Goal: Check status: Check status

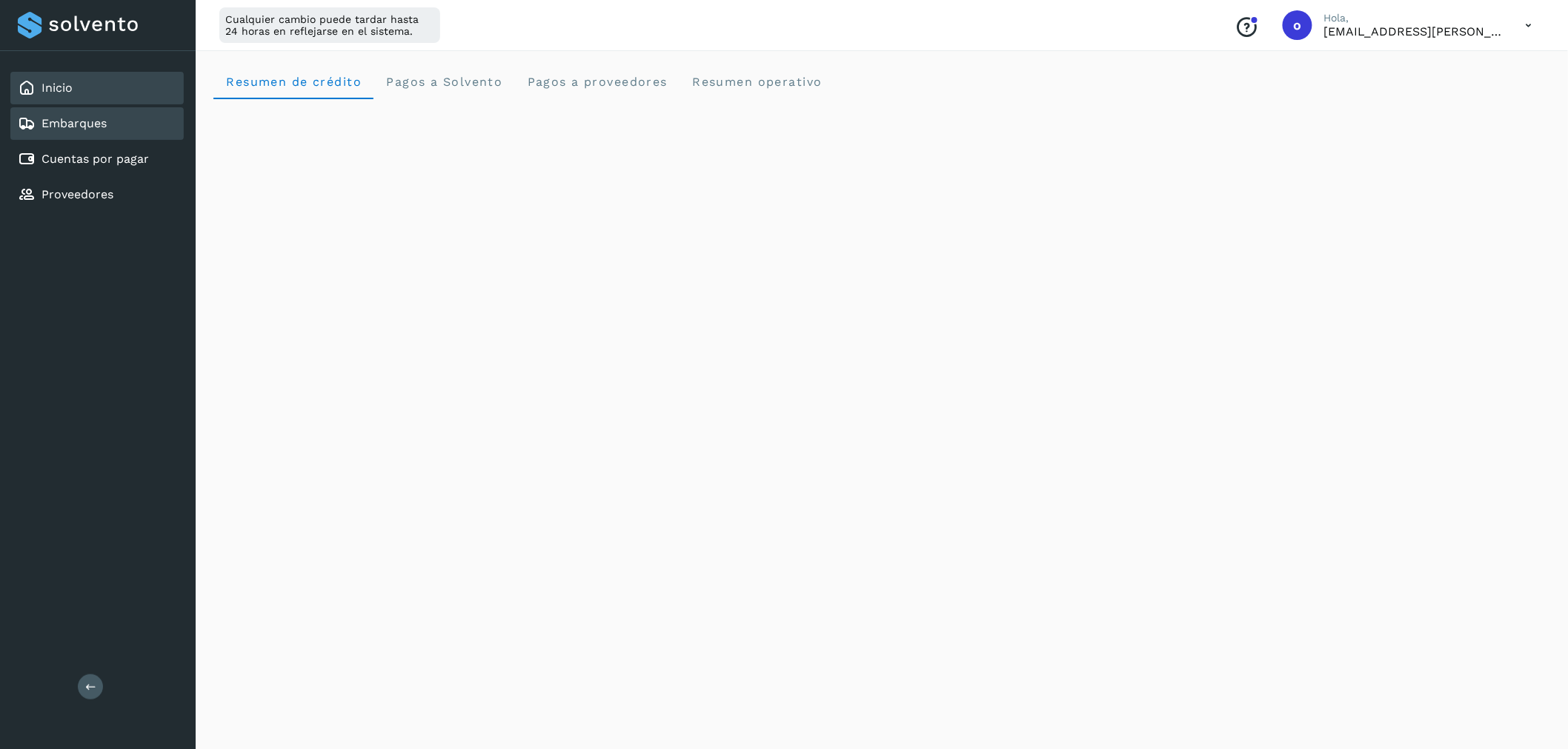
click at [90, 124] on link "Embarques" at bounding box center [74, 123] width 65 height 14
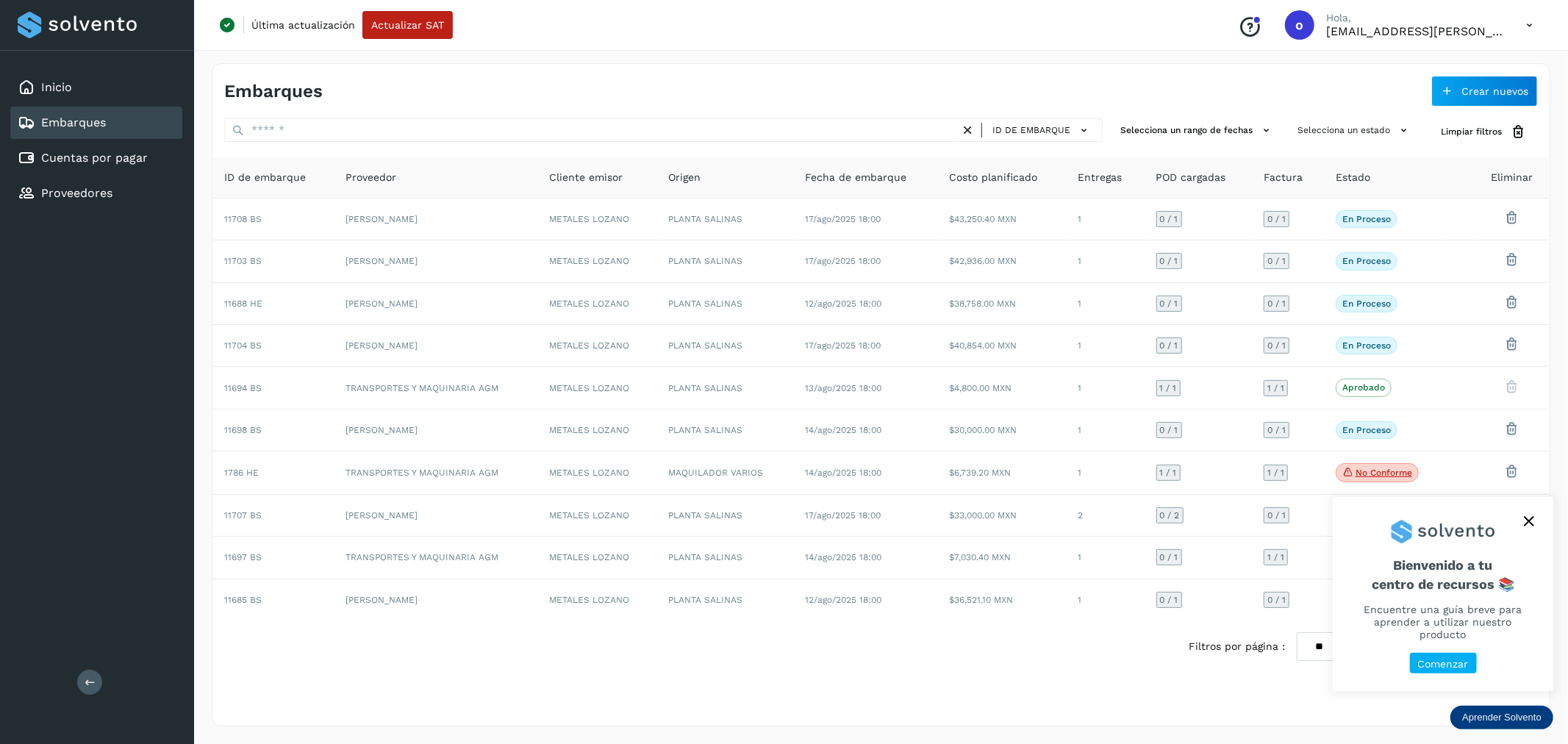
click at [1533, 526] on icon "close," at bounding box center [1528, 521] width 9 height 9
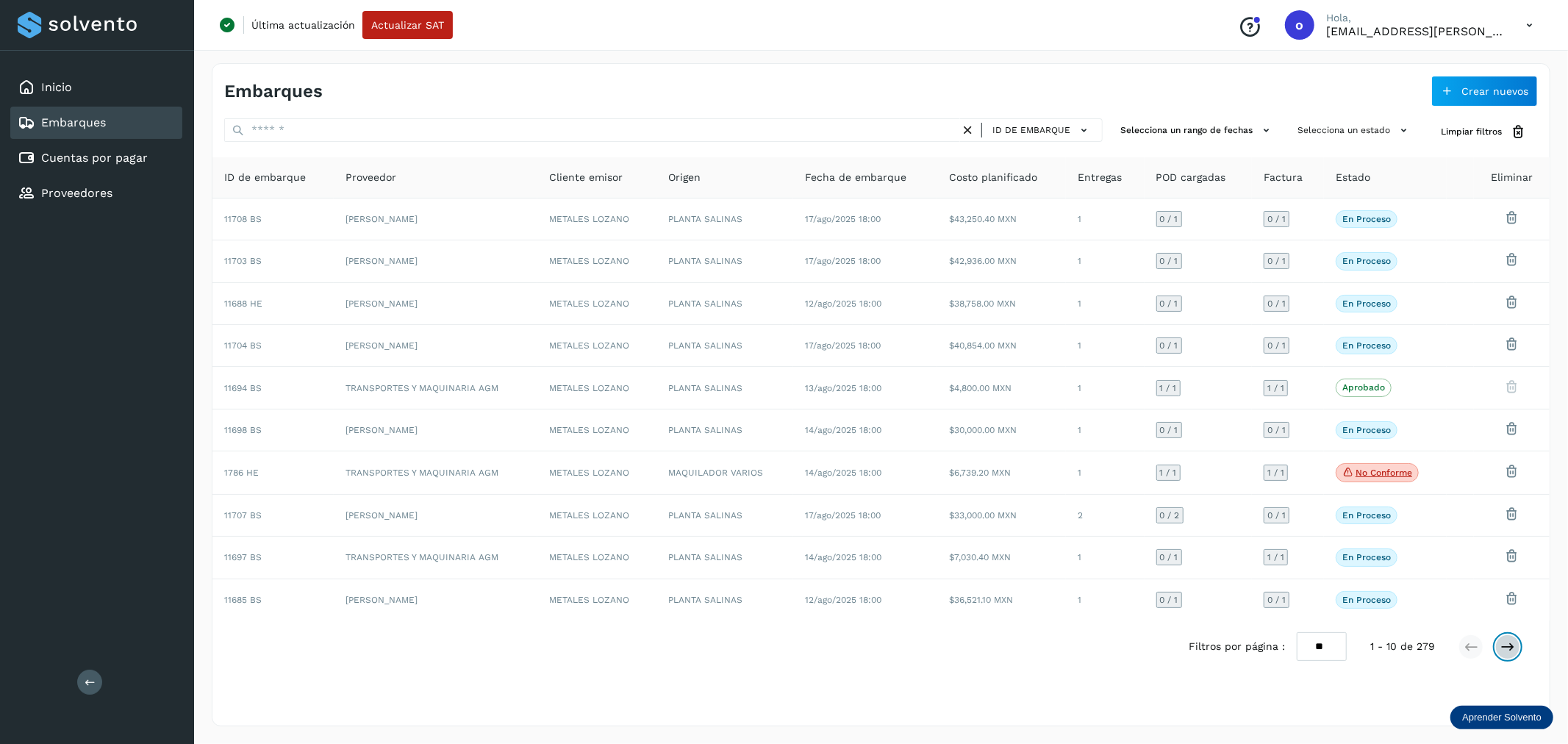
click at [1507, 648] on icon at bounding box center [1507, 647] width 15 height 15
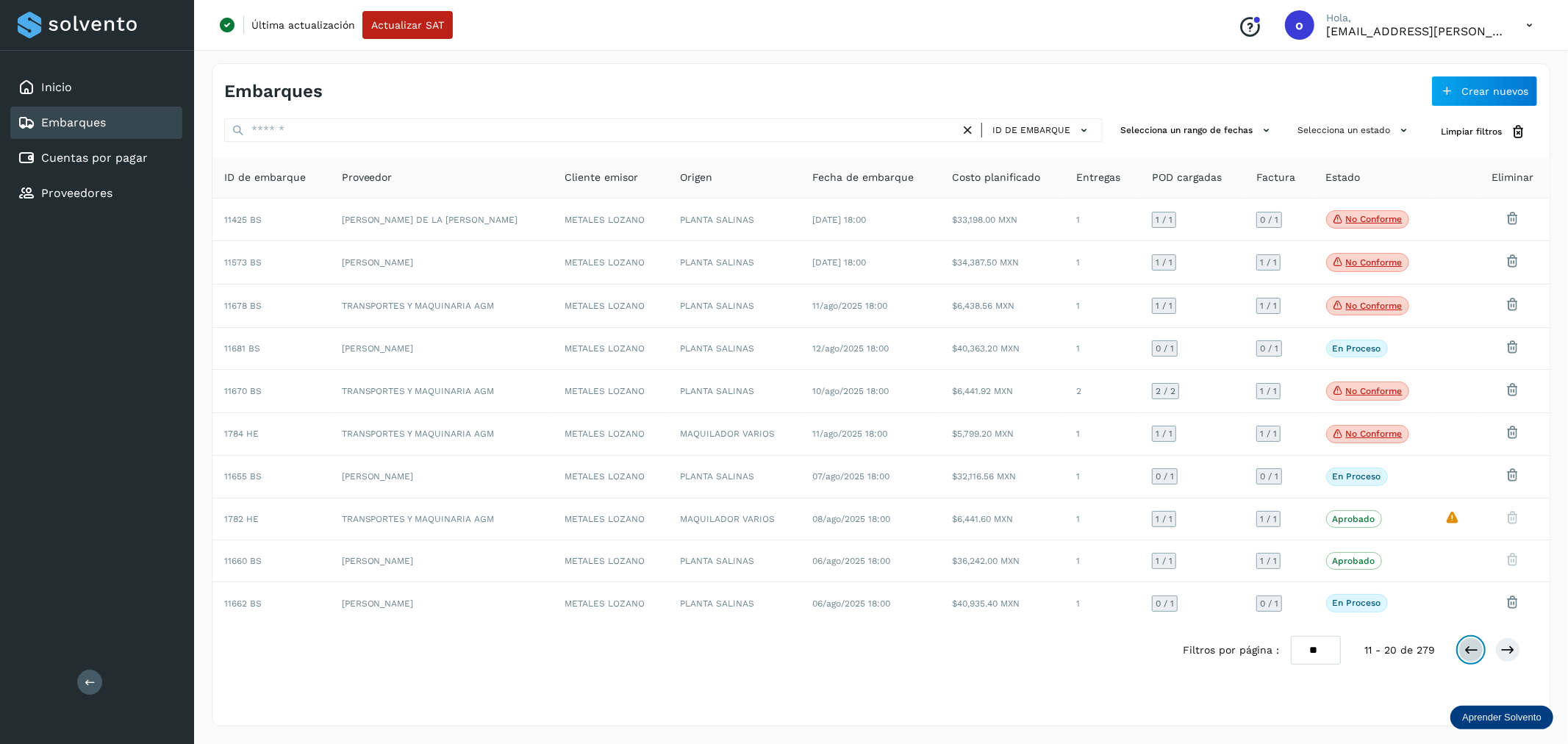
click at [1467, 652] on icon at bounding box center [1471, 649] width 15 height 15
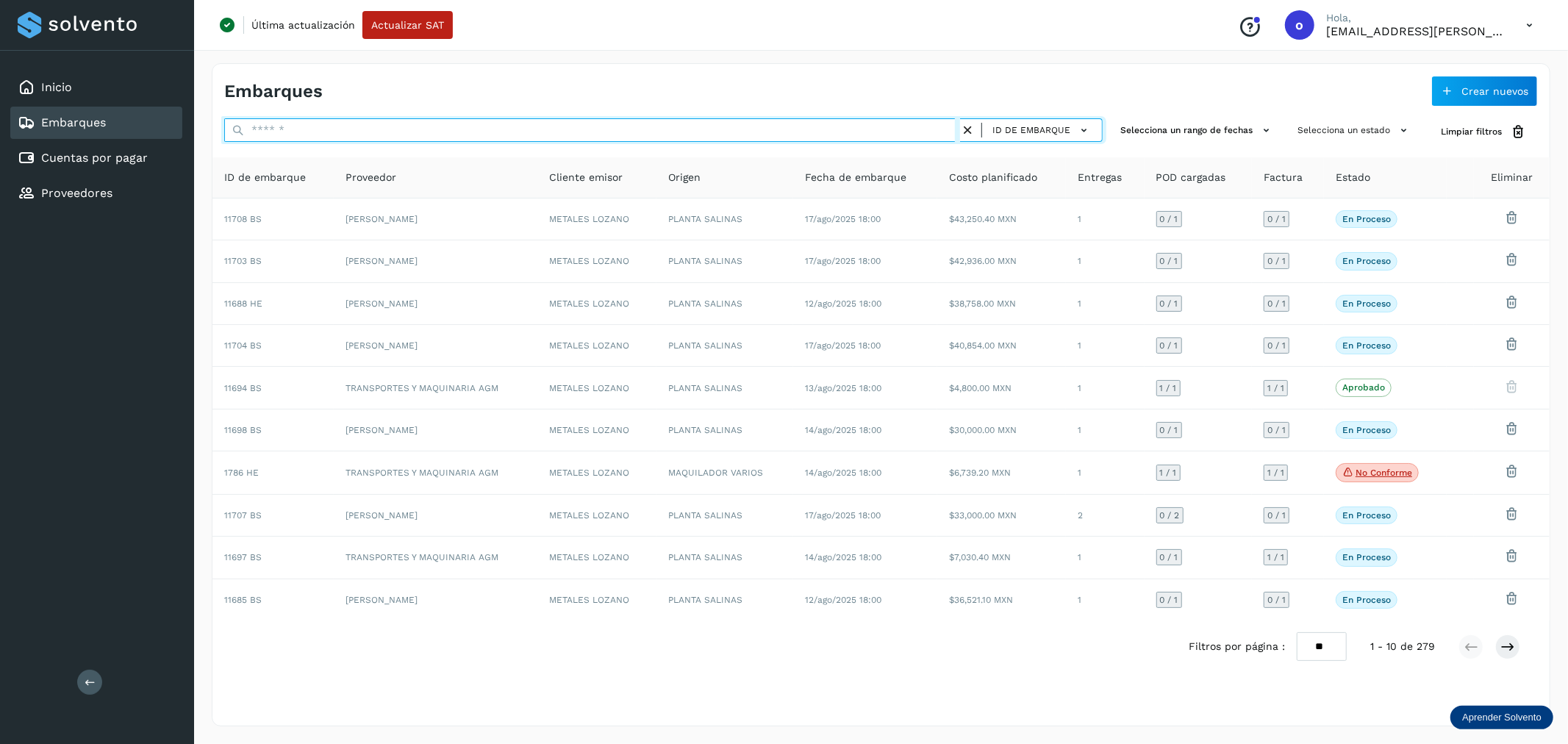
click at [333, 129] on input "text" at bounding box center [592, 130] width 736 height 23
paste input "*****"
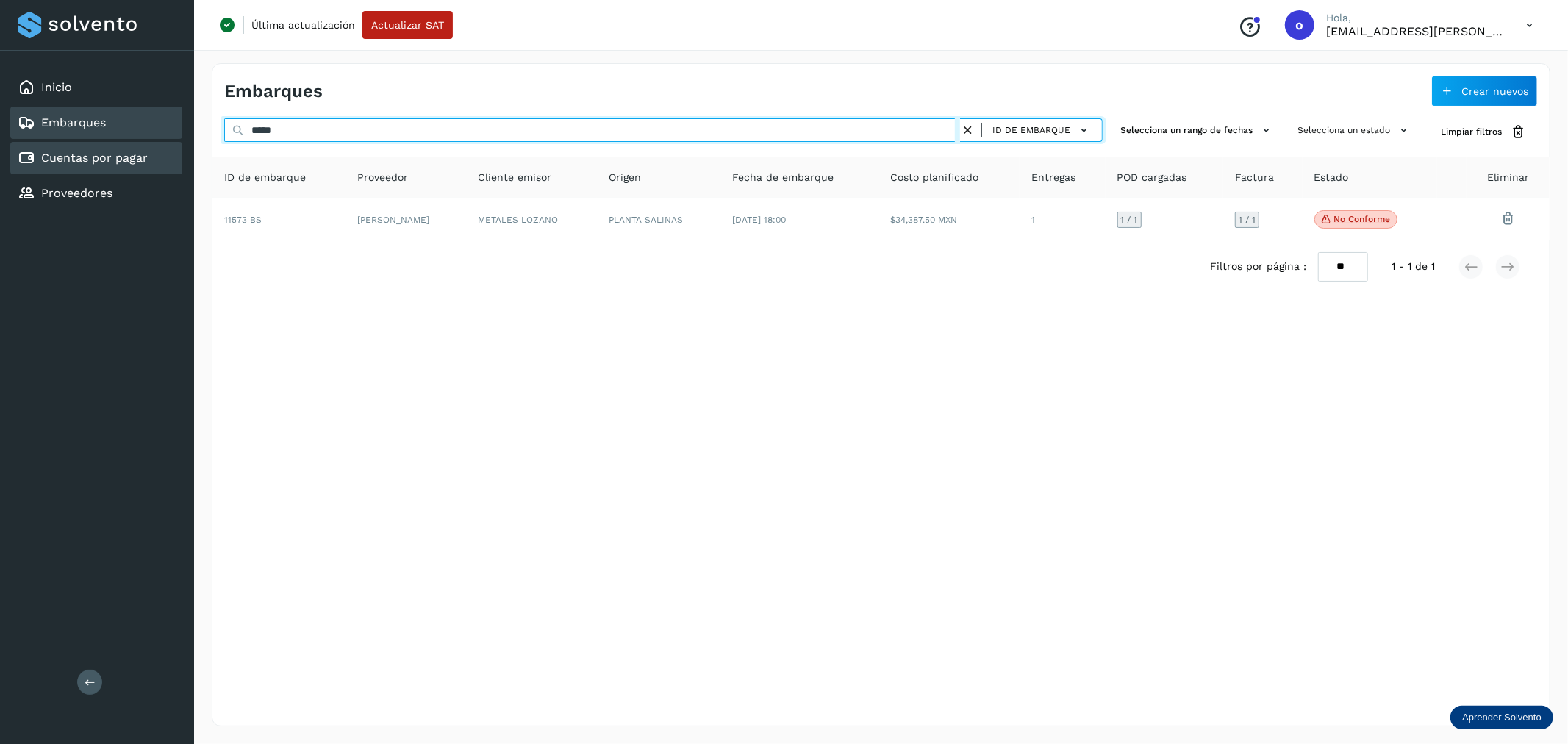
drag, startPoint x: 377, startPoint y: 140, endPoint x: 137, endPoint y: 167, distance: 241.5
click at [137, 167] on div "Inicio Embarques Cuentas por pagar Proveedores Salir Última actualización Actua…" at bounding box center [784, 372] width 1568 height 744
paste input "text"
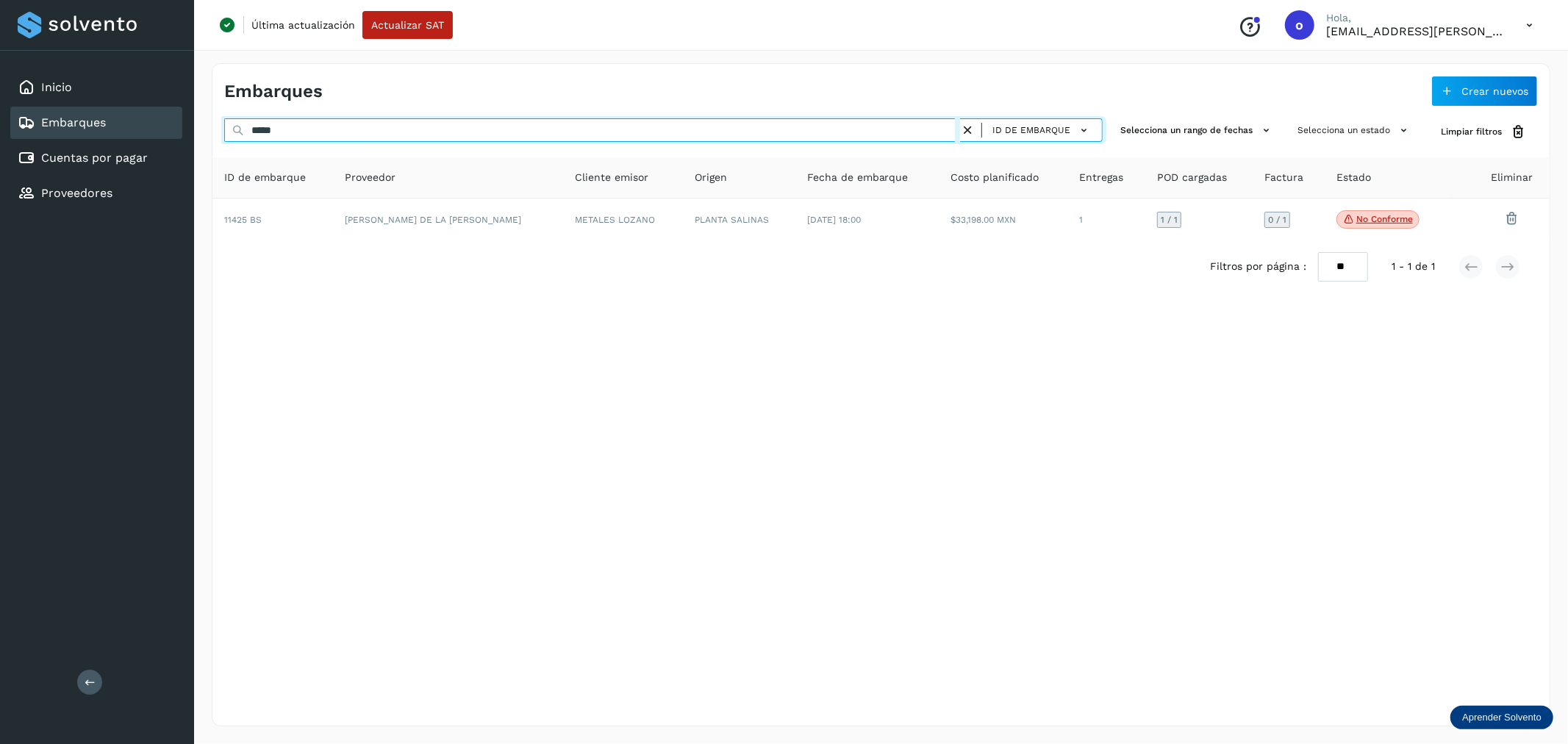
drag, startPoint x: 309, startPoint y: 140, endPoint x: 195, endPoint y: 144, distance: 114.1
click at [195, 144] on div "Embarques Crear nuevos ***** ID de embarque Selecciona un rango de fechas Selec…" at bounding box center [881, 395] width 1374 height 698
paste input "text"
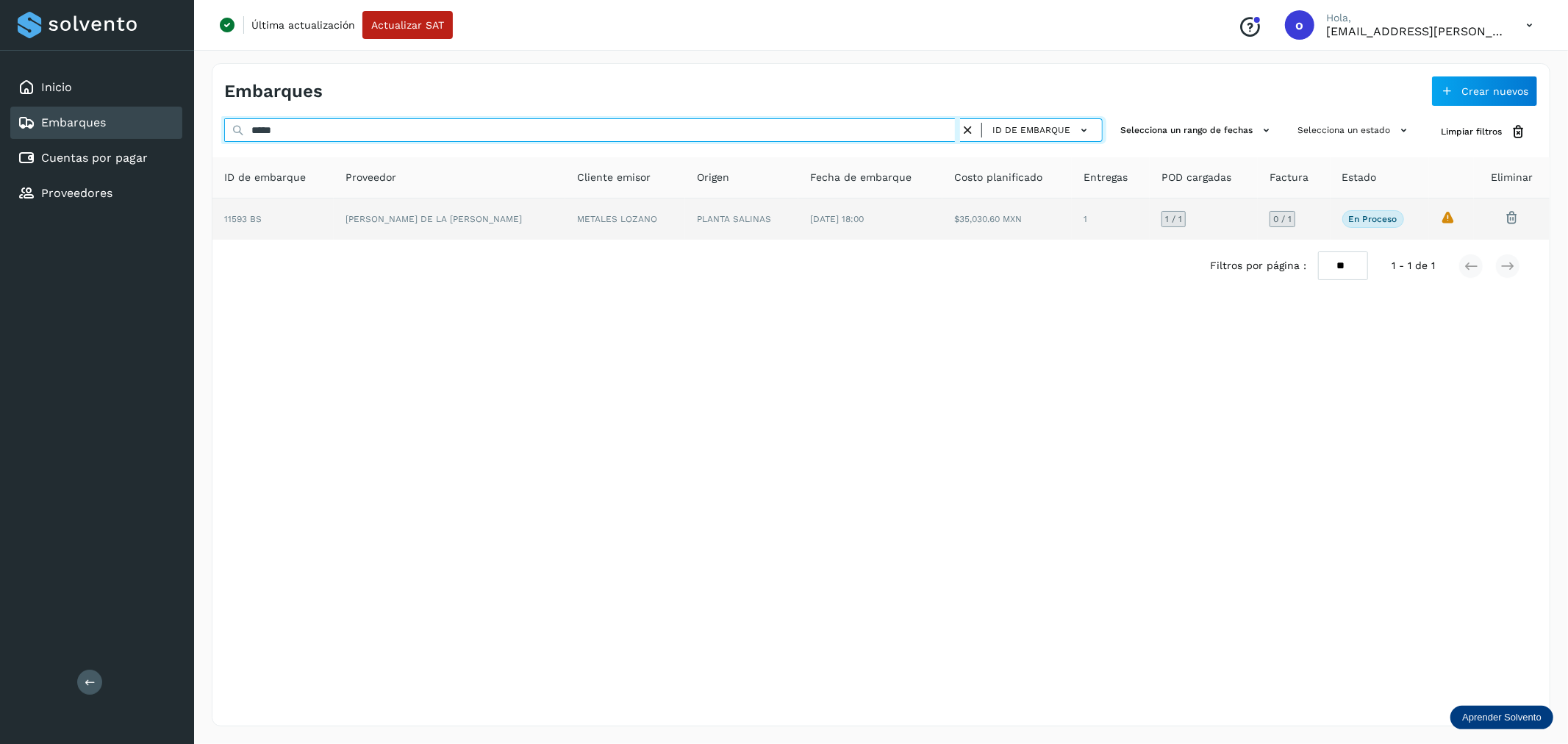
type input "*****"
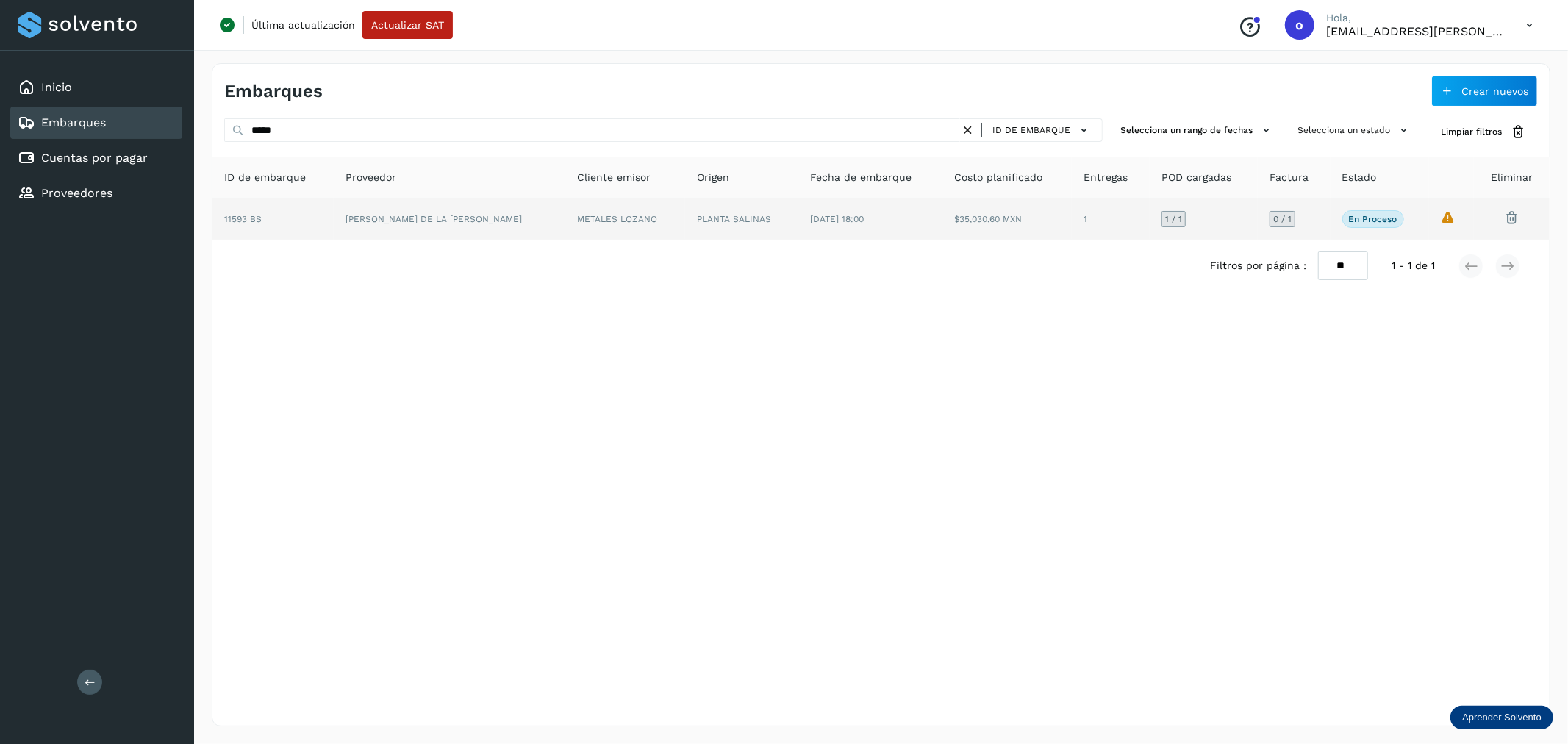
click at [1072, 224] on td "$35,030.60 MXN" at bounding box center [1111, 219] width 78 height 41
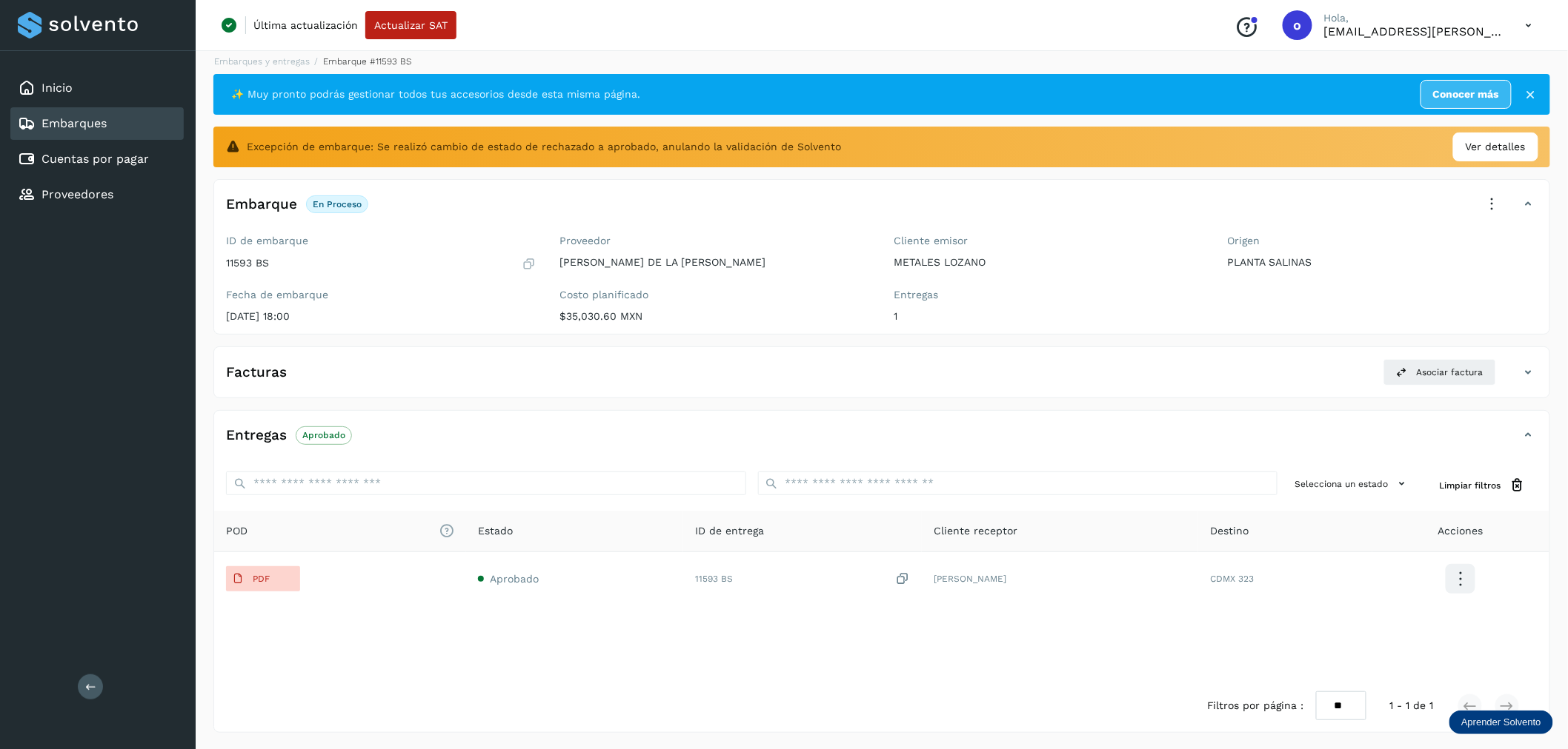
scroll to position [11, 0]
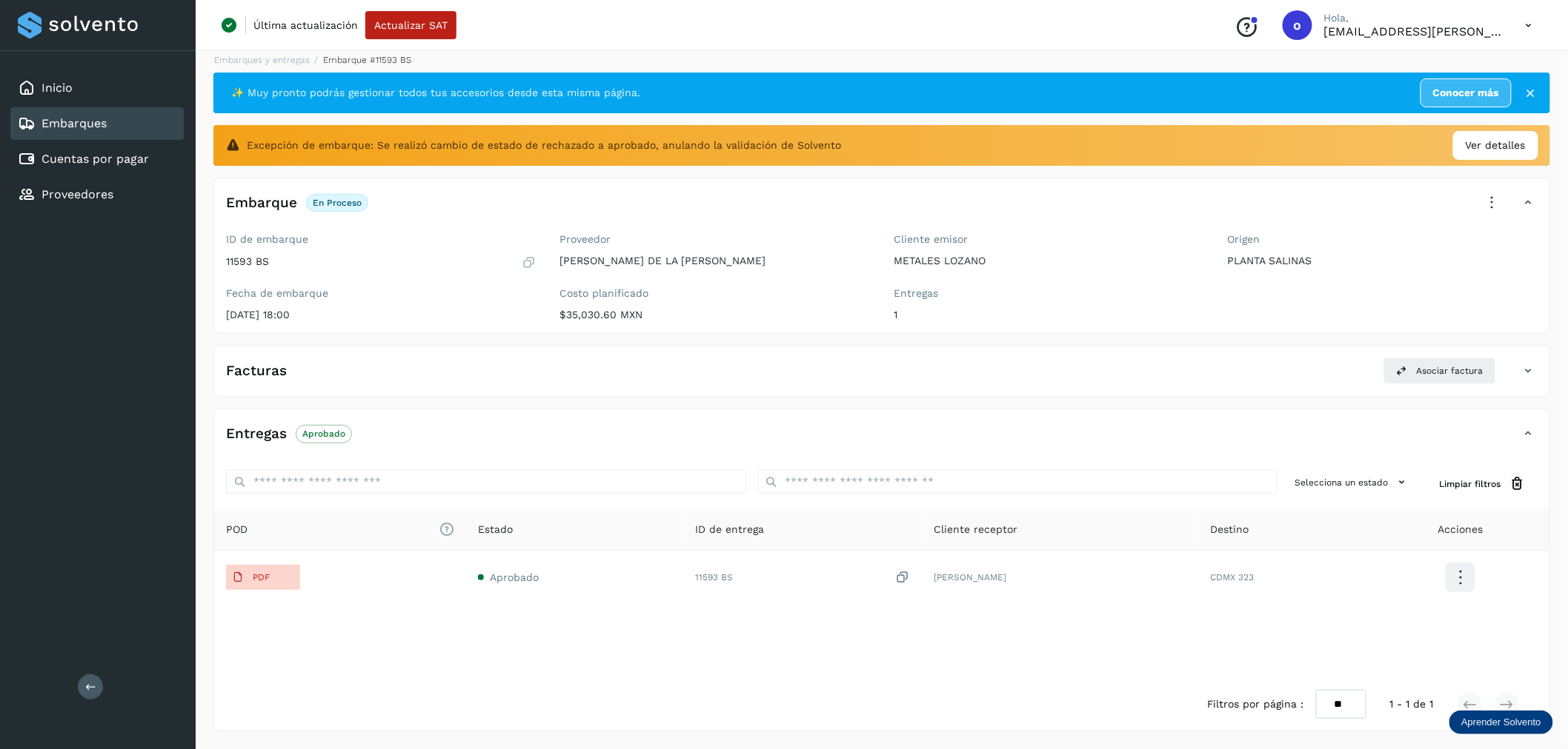
click at [1494, 197] on icon at bounding box center [1493, 203] width 33 height 33
drag, startPoint x: 1440, startPoint y: 182, endPoint x: 1487, endPoint y: 189, distance: 47.5
click at [1440, 182] on div at bounding box center [784, 374] width 1568 height 749
click at [1524, 200] on icon at bounding box center [1528, 203] width 18 height 18
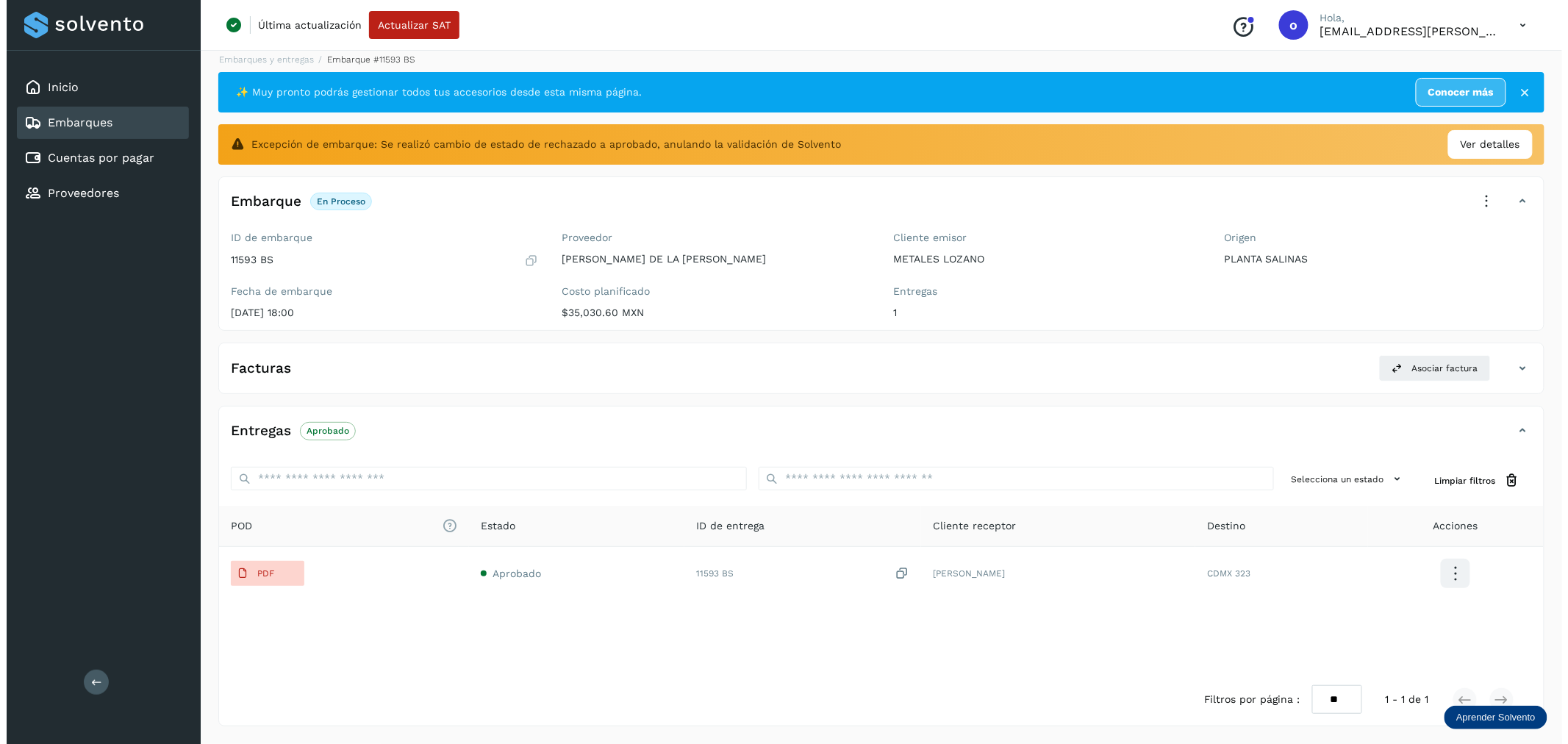
scroll to position [0, 0]
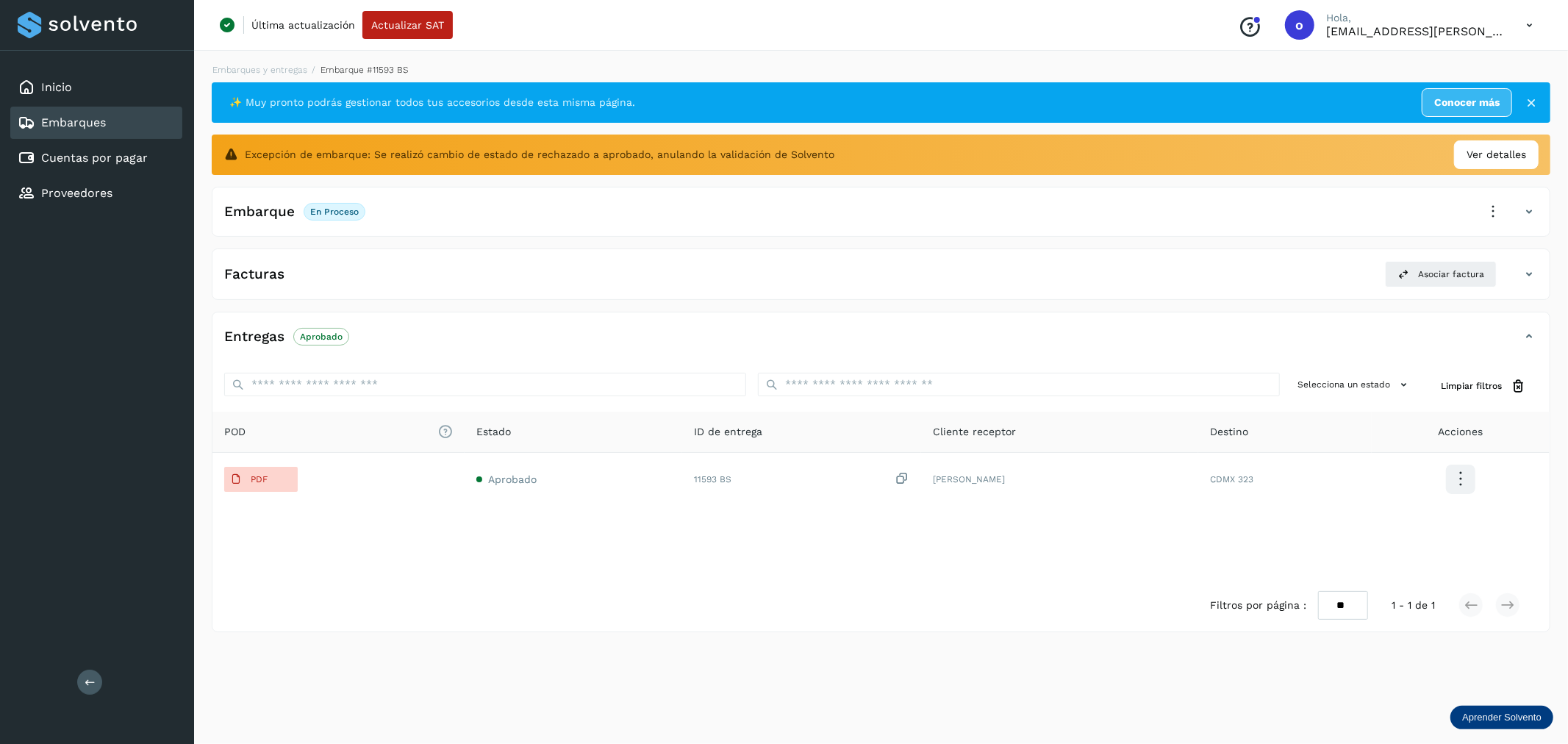
click at [1516, 212] on div "Embarque En proceso Verifica el estado de la factura o entregas asociadas a est…" at bounding box center [866, 212] width 1308 height 25
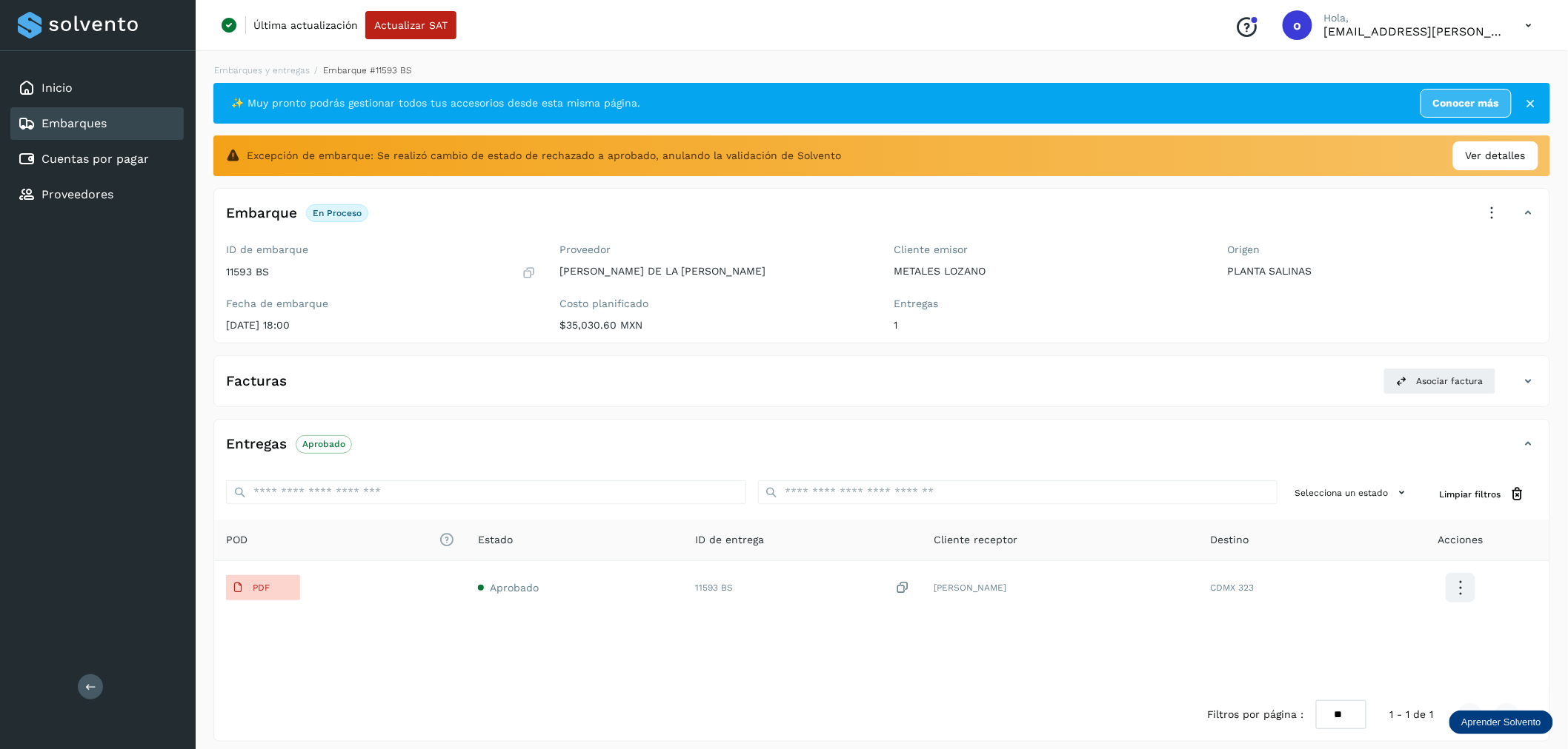
click at [1492, 217] on icon at bounding box center [1493, 213] width 33 height 33
click at [1435, 206] on div at bounding box center [784, 374] width 1568 height 749
drag, startPoint x: 129, startPoint y: 125, endPoint x: 113, endPoint y: 136, distance: 19.4
click at [128, 126] on div "Embarques" at bounding box center [97, 124] width 173 height 33
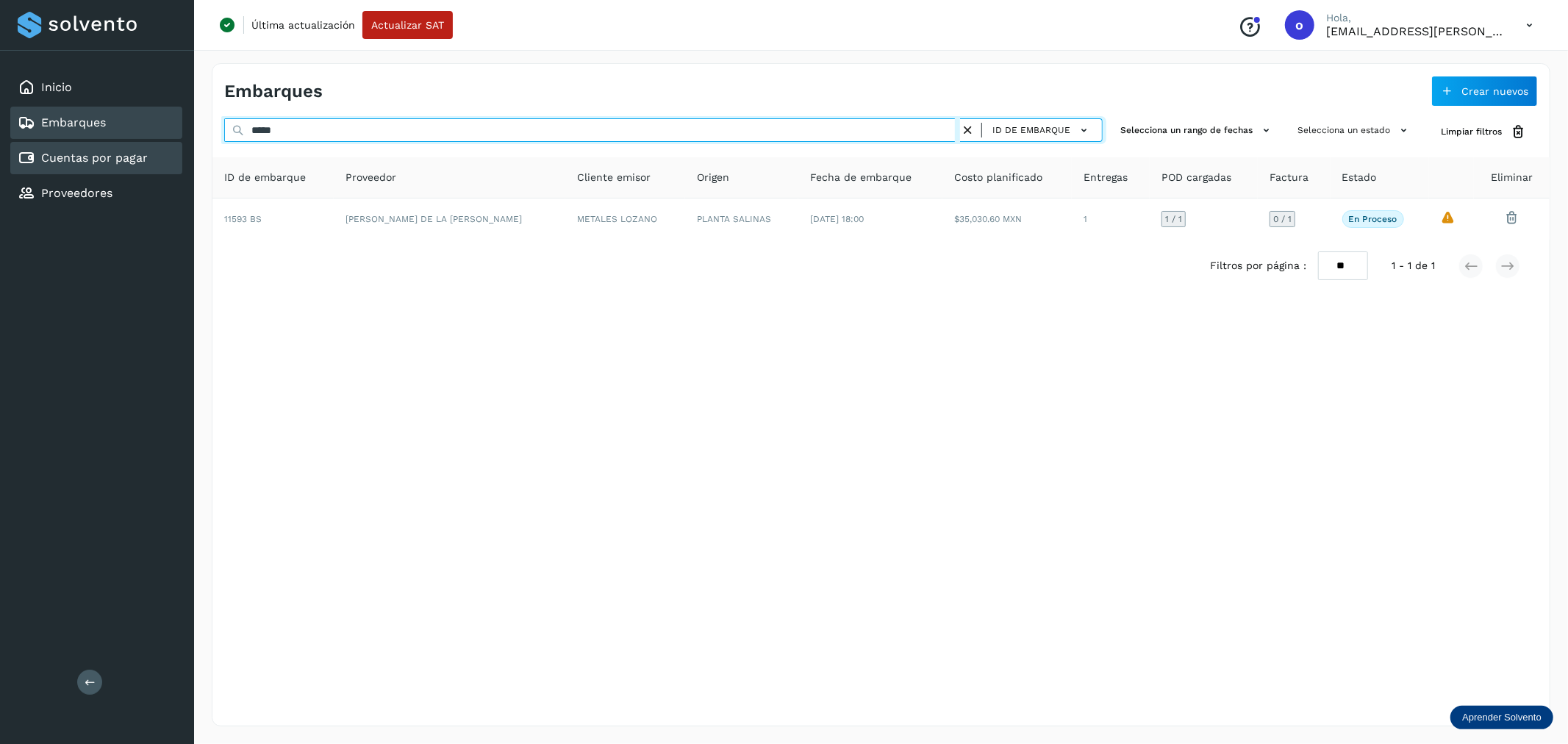
drag, startPoint x: 337, startPoint y: 129, endPoint x: 139, endPoint y: 153, distance: 199.4
click at [139, 153] on div "Inicio Embarques Cuentas por pagar Proveedores Salir Última actualización Actua…" at bounding box center [784, 372] width 1568 height 744
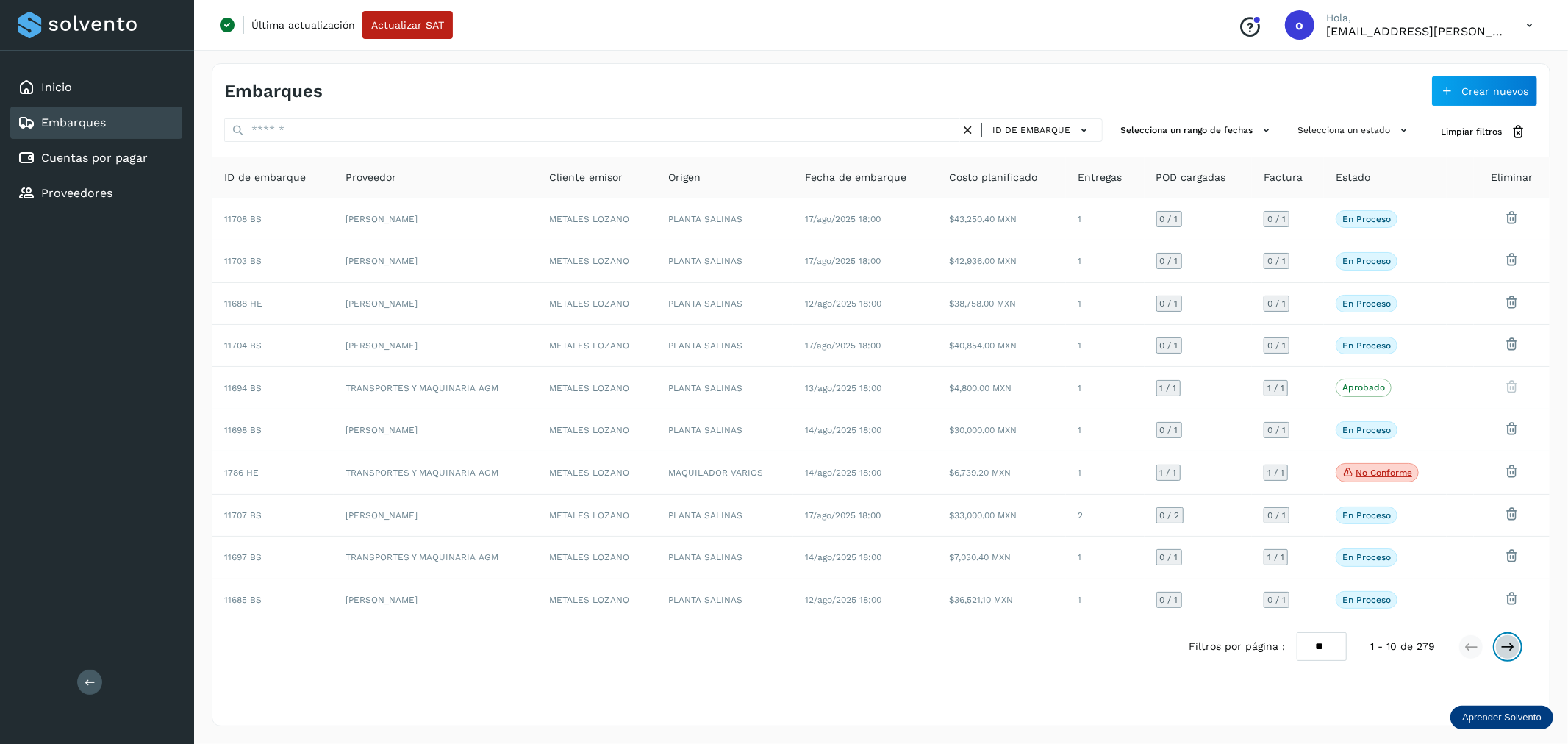
click at [1510, 653] on icon at bounding box center [1507, 647] width 15 height 15
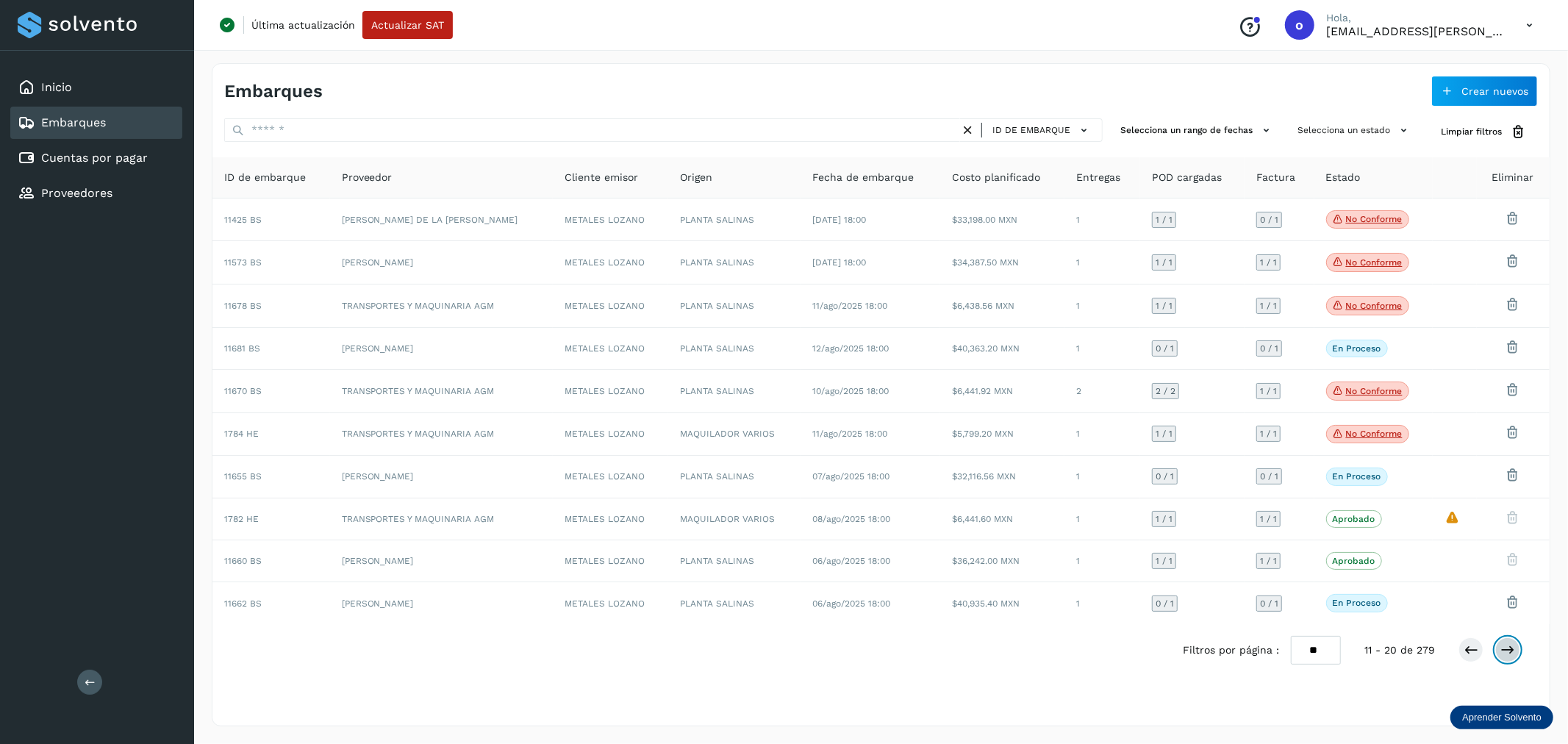
click at [1510, 648] on button at bounding box center [1508, 649] width 25 height 25
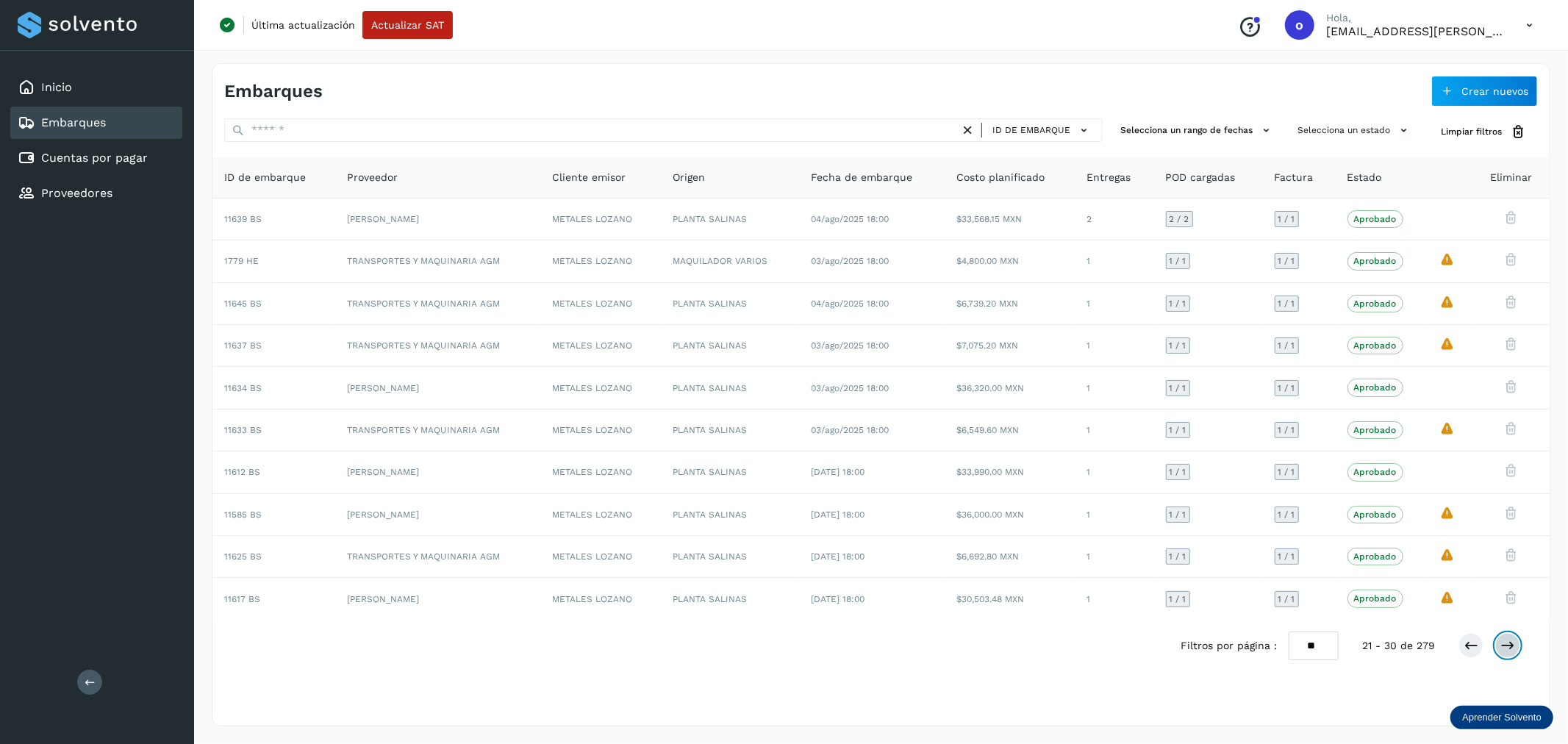
click at [1510, 648] on icon at bounding box center [1507, 645] width 15 height 15
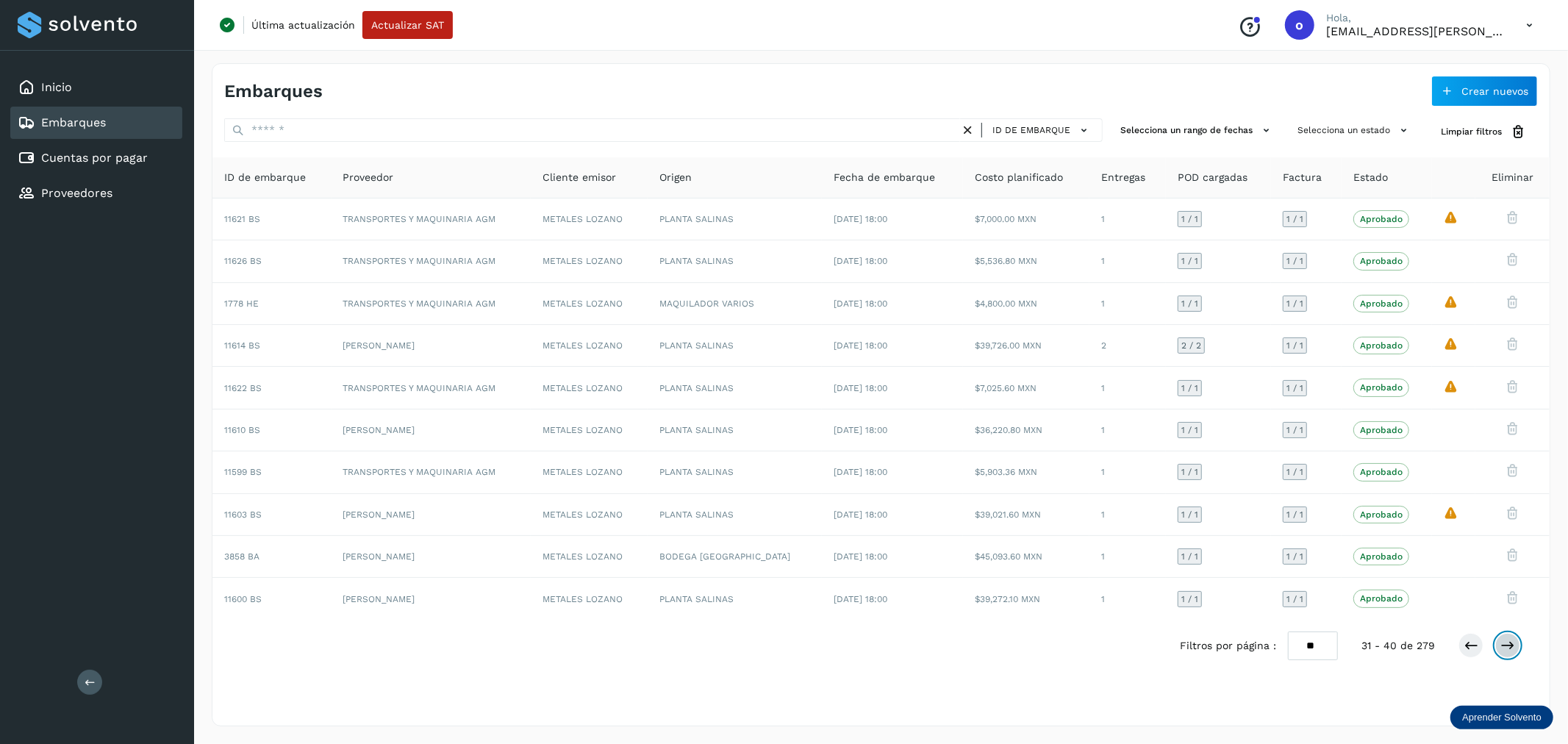
click at [1510, 648] on icon at bounding box center [1507, 645] width 15 height 15
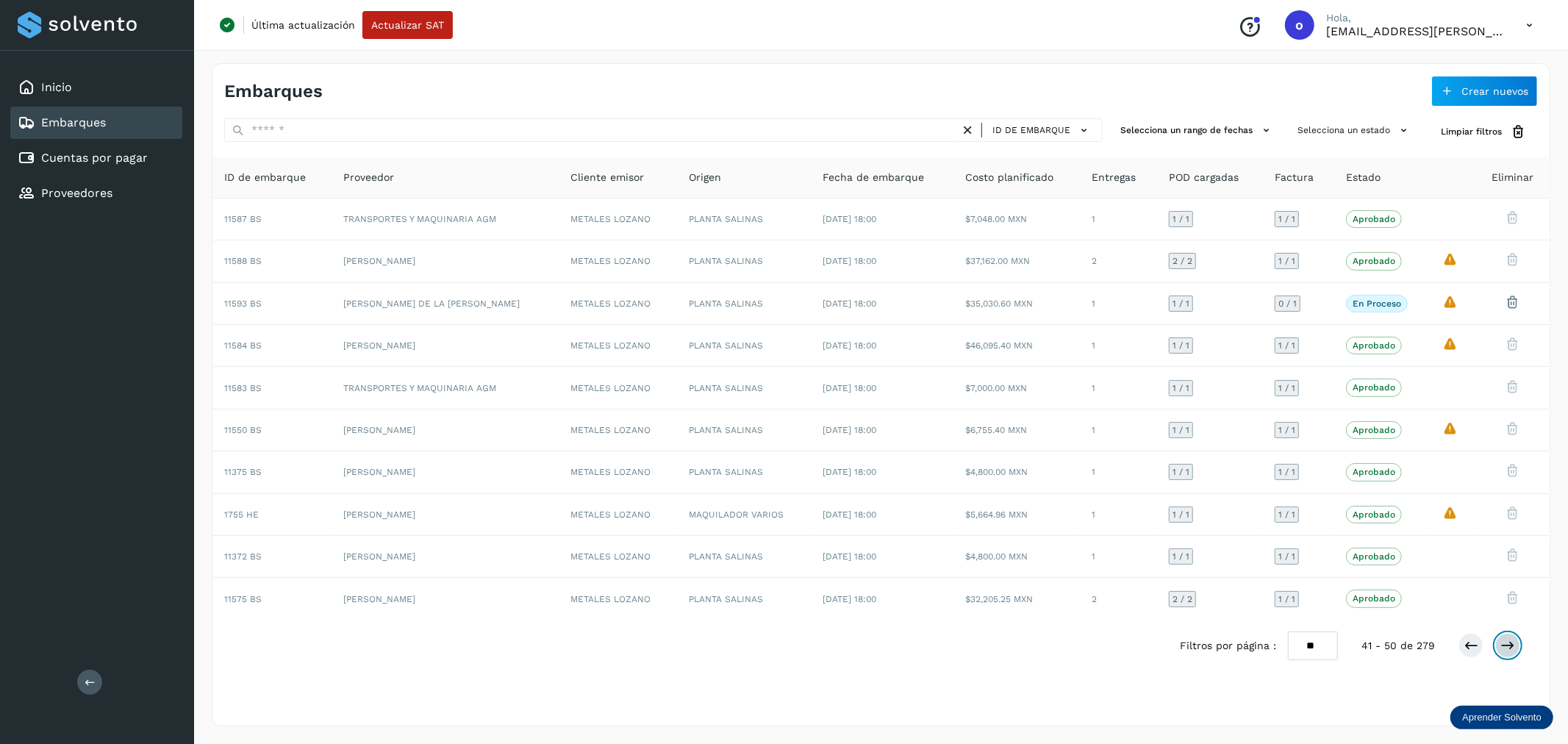
click at [1515, 648] on icon at bounding box center [1507, 645] width 15 height 15
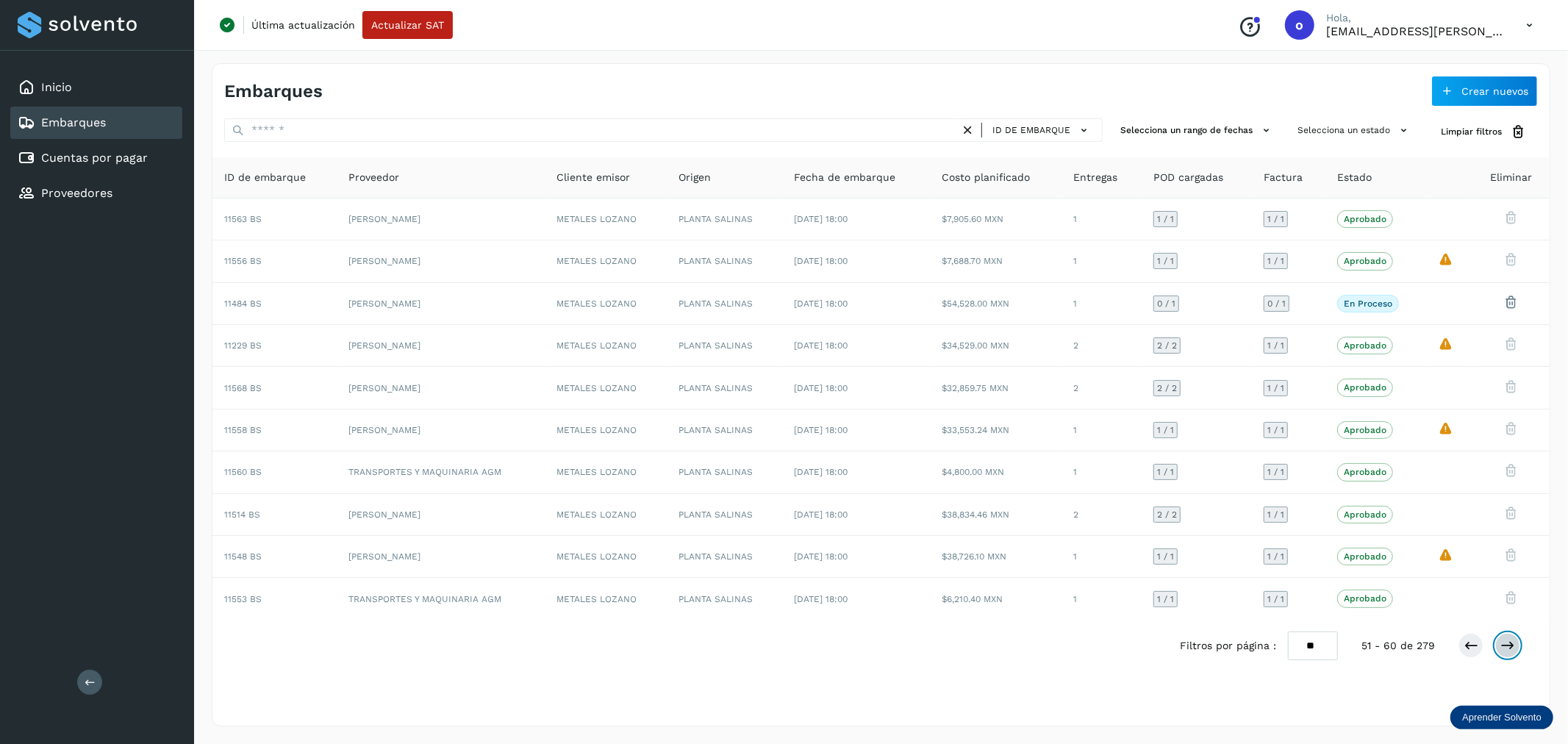
click at [1513, 645] on icon at bounding box center [1507, 645] width 15 height 15
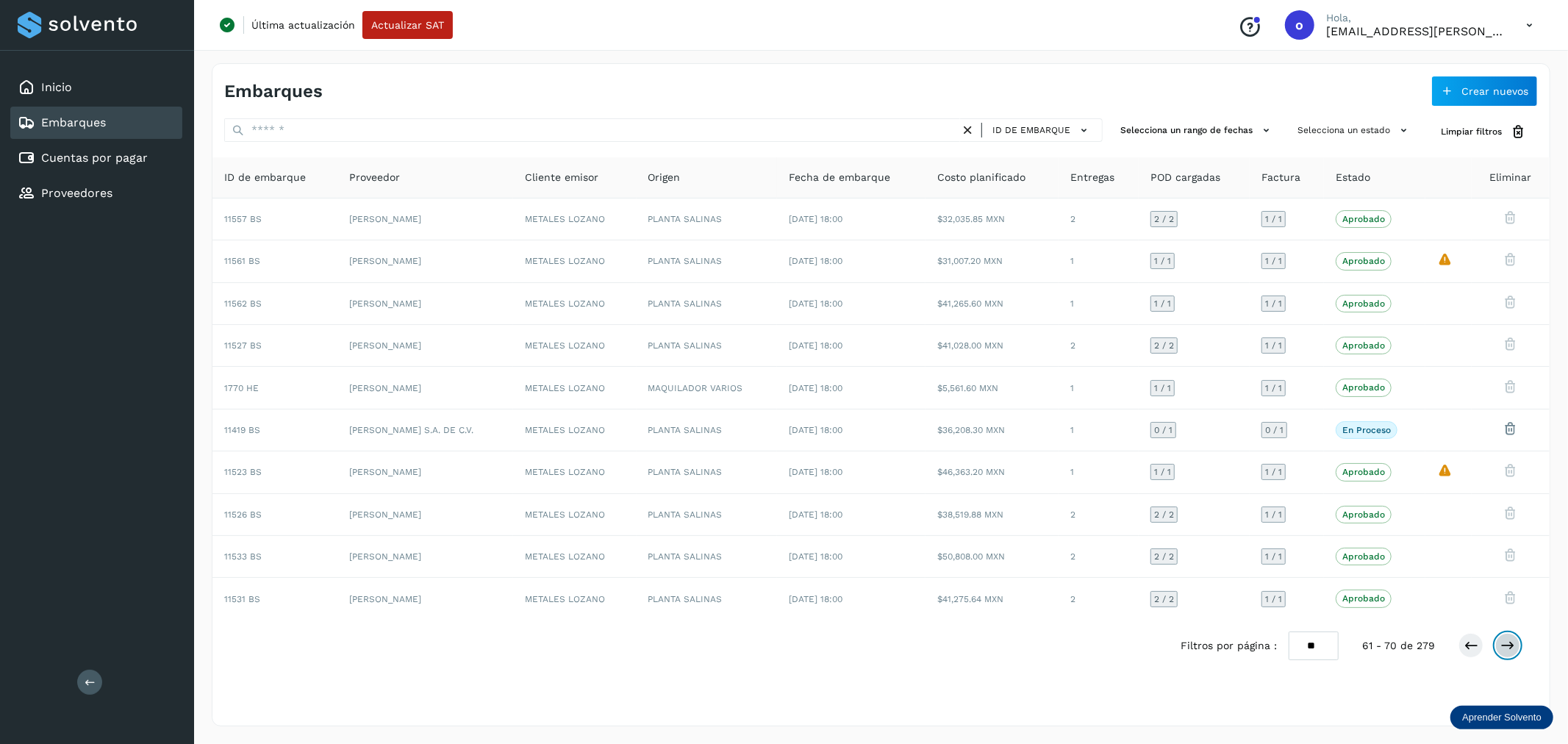
click at [1513, 645] on icon at bounding box center [1507, 645] width 15 height 15
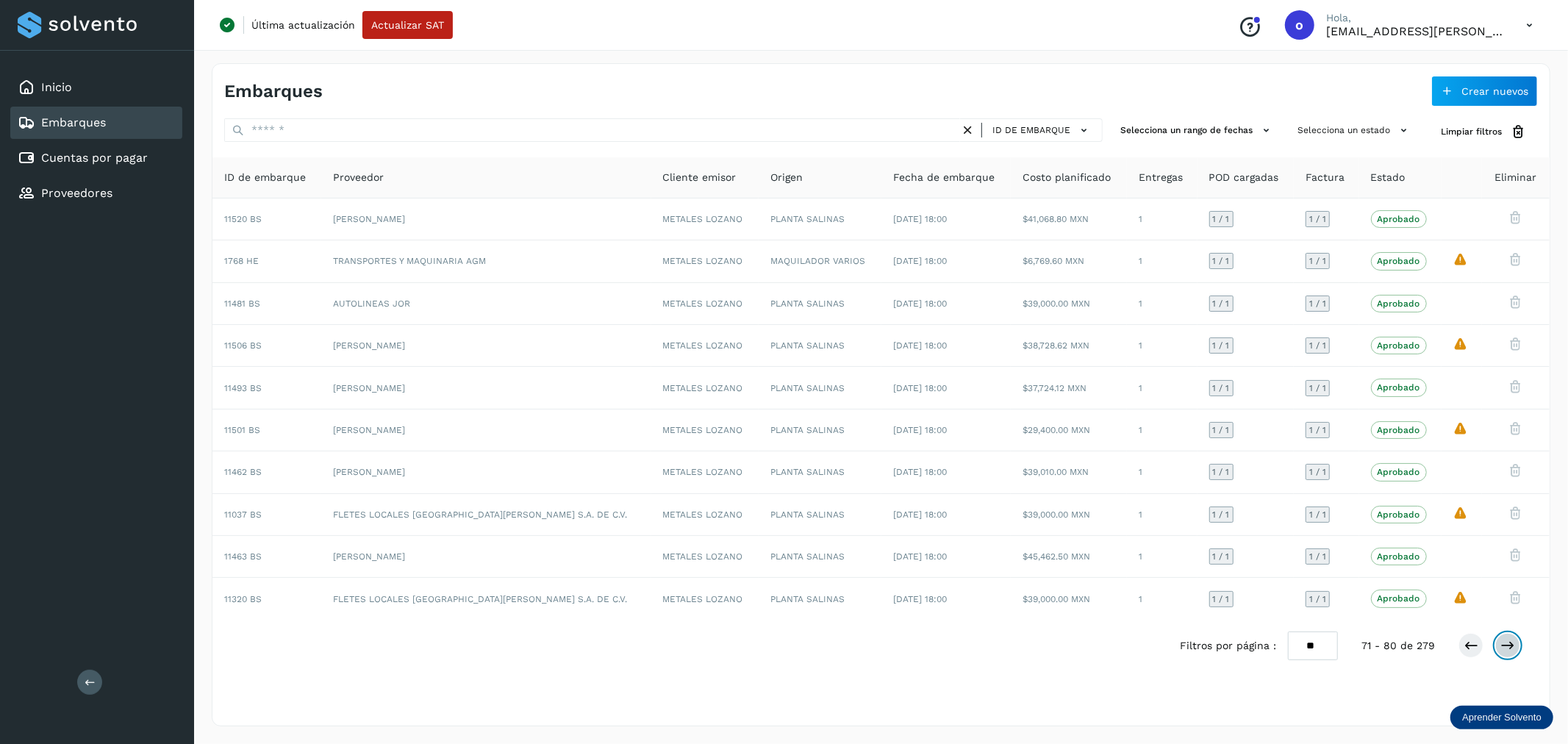
click at [1516, 644] on icon at bounding box center [1507, 645] width 15 height 15
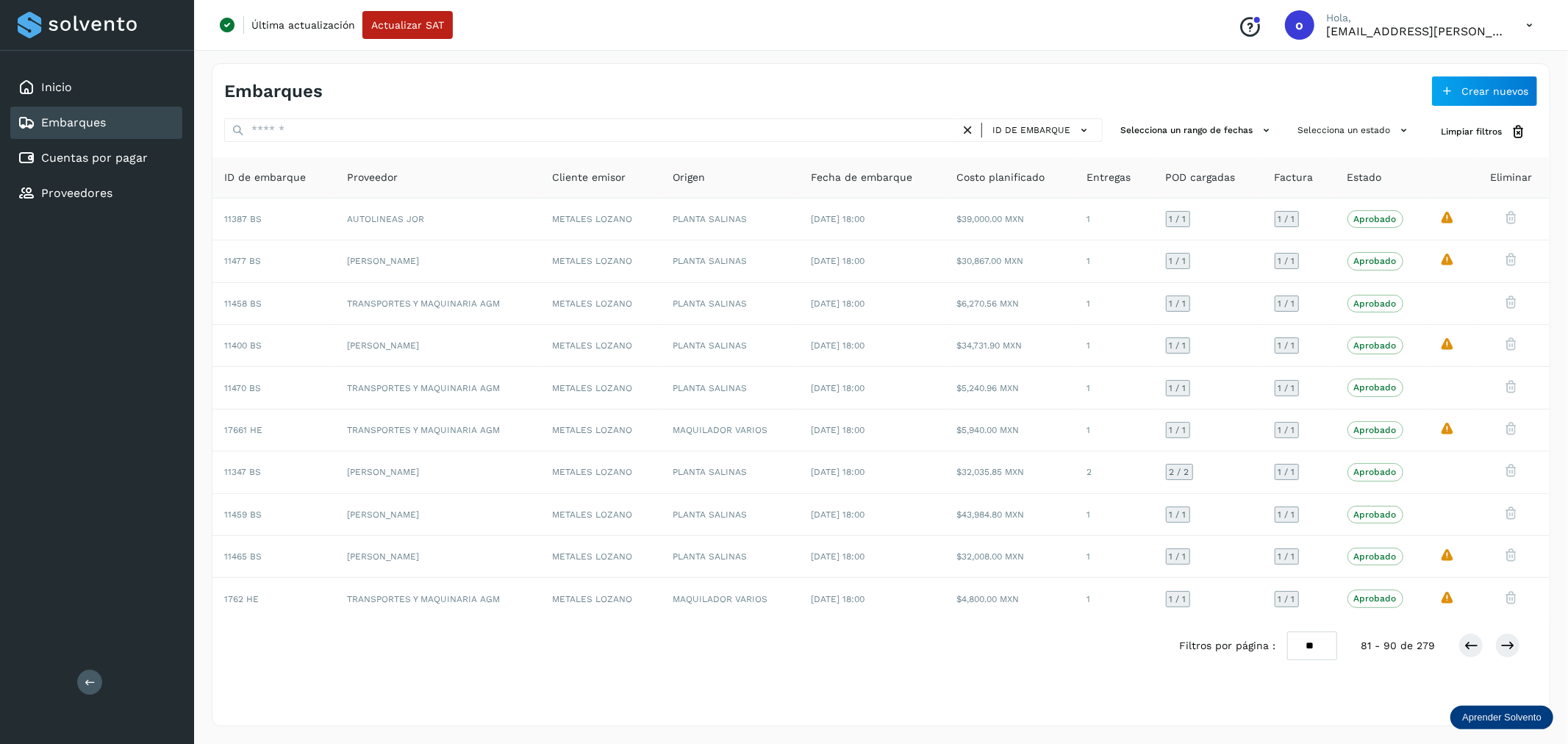
click at [1528, 20] on icon at bounding box center [1529, 25] width 30 height 30
click at [1424, 89] on div "Cerrar sesión" at bounding box center [1456, 95] width 175 height 28
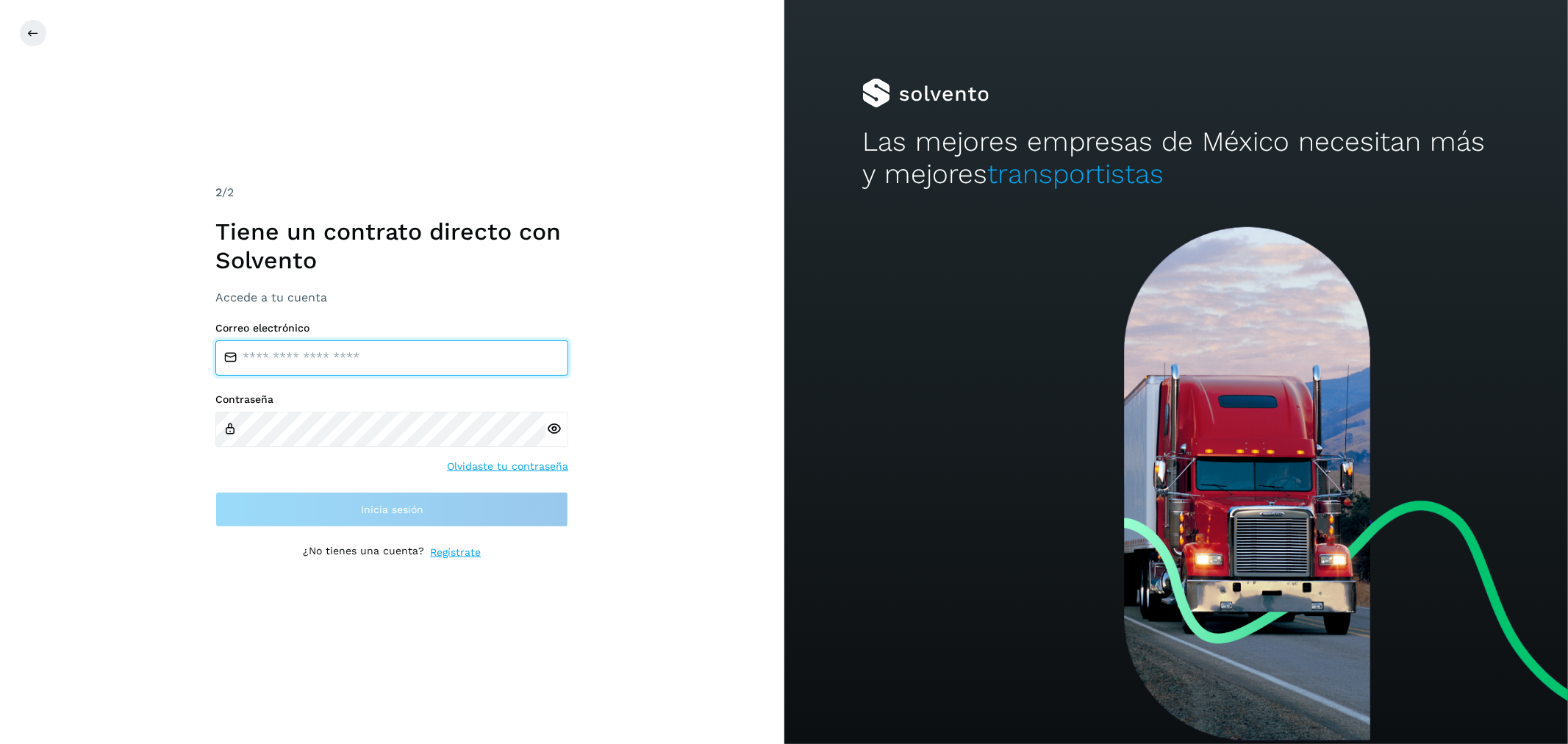
type input "**********"
